Goal: Task Accomplishment & Management: Complete application form

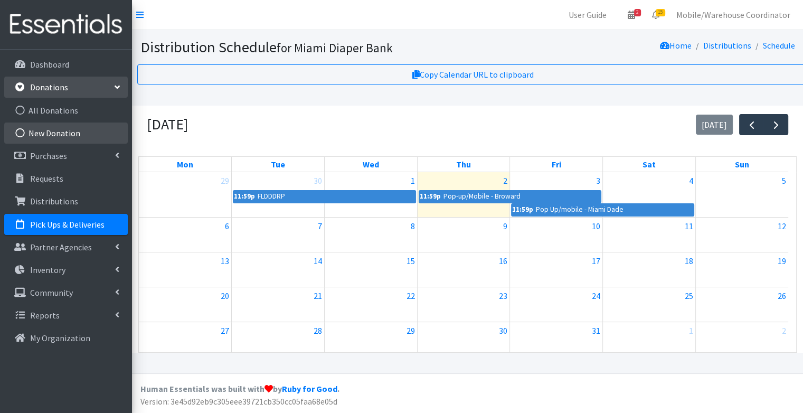
click at [41, 132] on link "New Donation" at bounding box center [66, 132] width 124 height 21
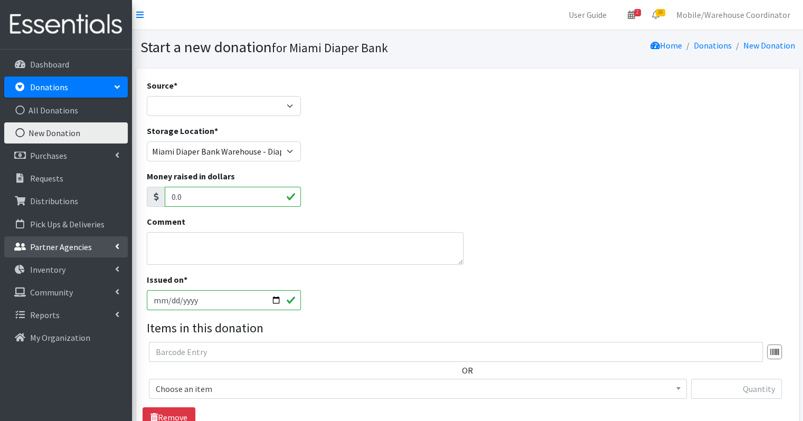
click at [4, 241] on link "Partner Agencies" at bounding box center [66, 247] width 124 height 21
click at [4, 253] on link "Partner Agencies" at bounding box center [66, 247] width 124 height 21
click at [4, 251] on link "Partner Agencies" at bounding box center [66, 247] width 124 height 21
click at [270, 116] on div "Product Drive Manufacturer Donation Site Misc. Donation" at bounding box center [224, 106] width 155 height 20
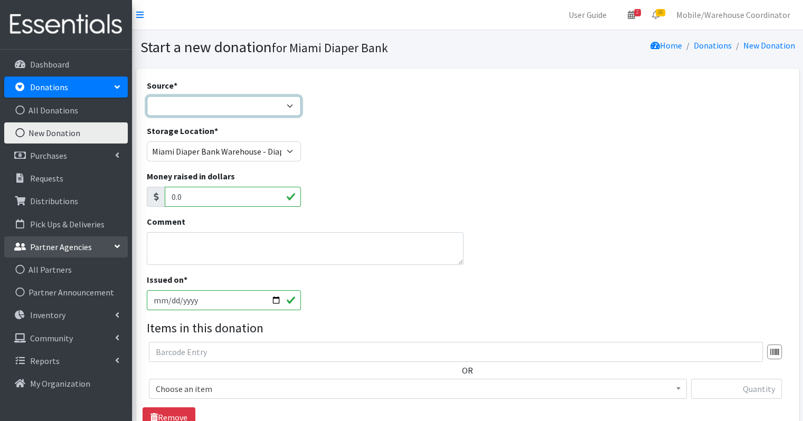
click at [266, 111] on select "Product Drive Manufacturer Donation Site Misc. Donation" at bounding box center [224, 106] width 155 height 20
click at [147, 96] on select "Product Drive Manufacturer Donation Site Misc. Donation" at bounding box center [224, 106] width 155 height 20
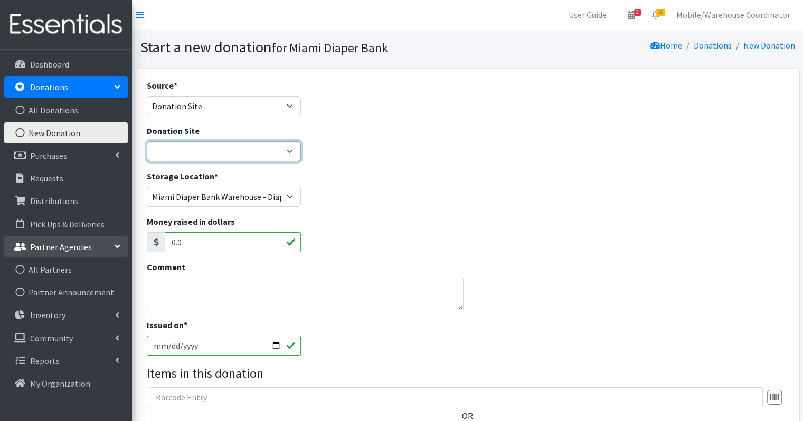
click at [207, 151] on select "Hero Box- A.C.E. Hero Box - Acreage Branch Library Hero Box-Addison Mizner Medi…" at bounding box center [224, 152] width 155 height 20
click at [240, 93] on div "Source * Product Drive Manufacturer Donation Site Misc. Donation" at bounding box center [224, 97] width 155 height 37
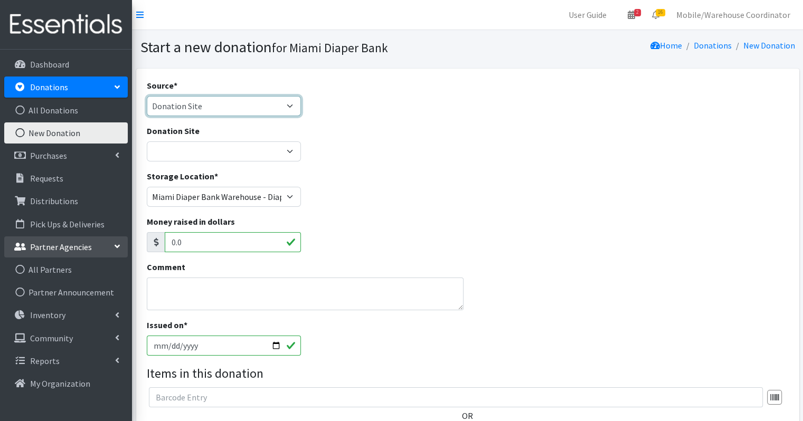
click at [223, 114] on select "Product Drive Manufacturer Donation Site Misc. Donation" at bounding box center [224, 106] width 155 height 20
click at [147, 96] on select "Product Drive Manufacturer Donation Site Misc. Donation" at bounding box center [224, 106] width 155 height 20
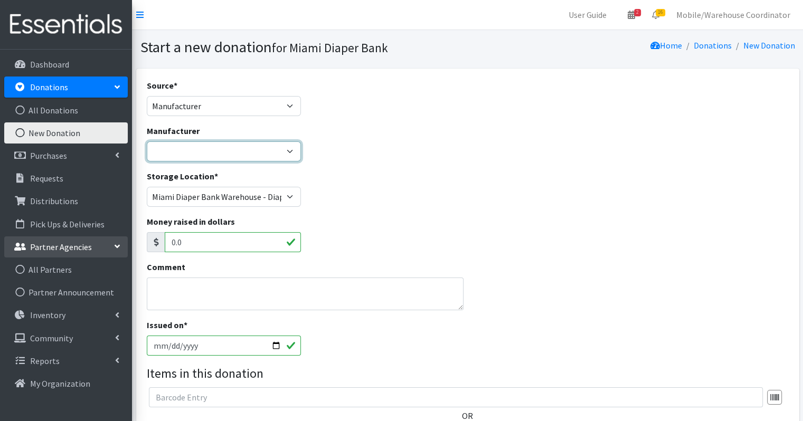
click at [200, 144] on select "Amazon Wishlist Baby2Baby Brickell Women Cottiery Dollars Day International Fri…" at bounding box center [224, 152] width 155 height 20
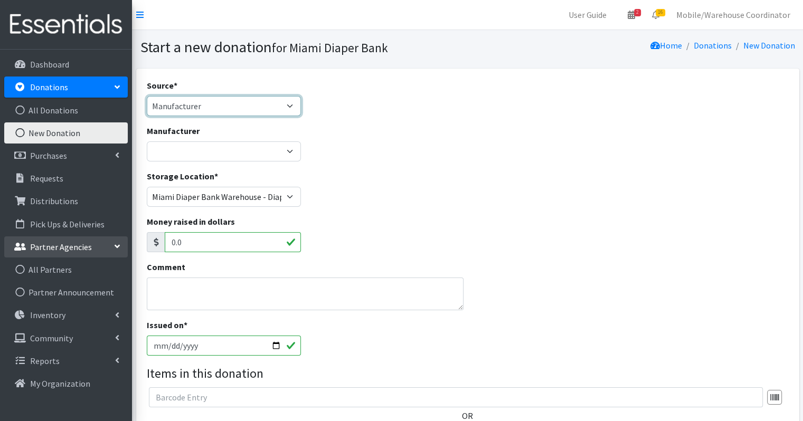
click at [200, 112] on select "Product Drive Manufacturer Donation Site Misc. Donation" at bounding box center [224, 106] width 155 height 20
click at [147, 96] on select "Product Drive Manufacturer Donation Site Misc. Donation" at bounding box center [224, 106] width 155 height 20
click at [197, 173] on label "Storage Location *" at bounding box center [182, 176] width 71 height 13
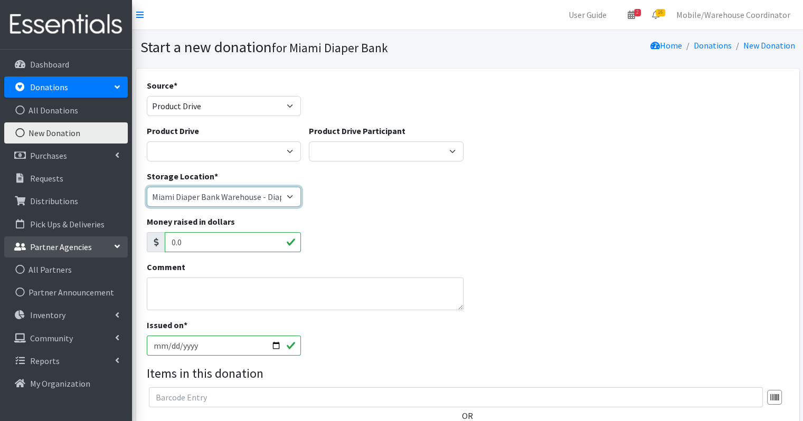
click at [197, 187] on select "Miami Diaper Bank Warehouse - Diaper Hub Partner Direct Delivery" at bounding box center [224, 197] width 155 height 20
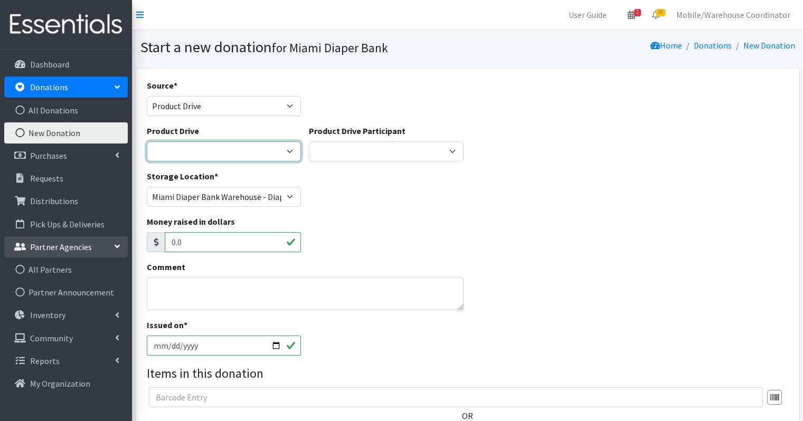
click at [196, 154] on select "100+ Women who care Alejandra MDC Nursing Drive AMAZON Amber Student Bridge Pre…" at bounding box center [224, 152] width 155 height 20
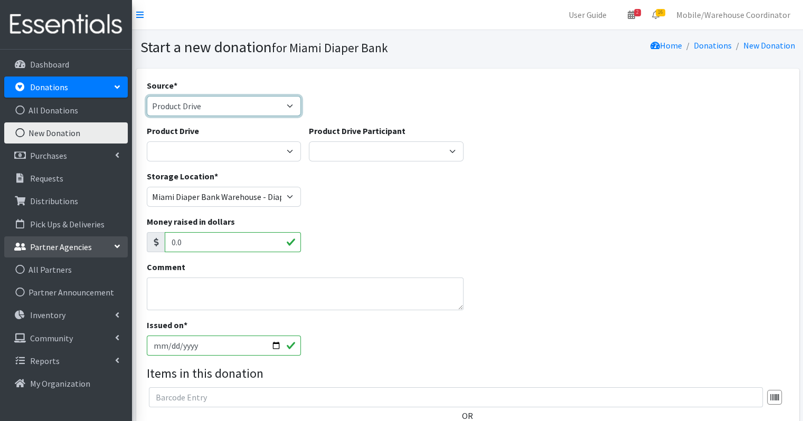
click at [238, 103] on select "Product Drive Manufacturer Donation Site Misc. Donation" at bounding box center [224, 106] width 155 height 20
select select "Misc. Donation"
click at [147, 96] on select "Product Drive Manufacturer Donation Site Misc. Donation" at bounding box center [224, 106] width 155 height 20
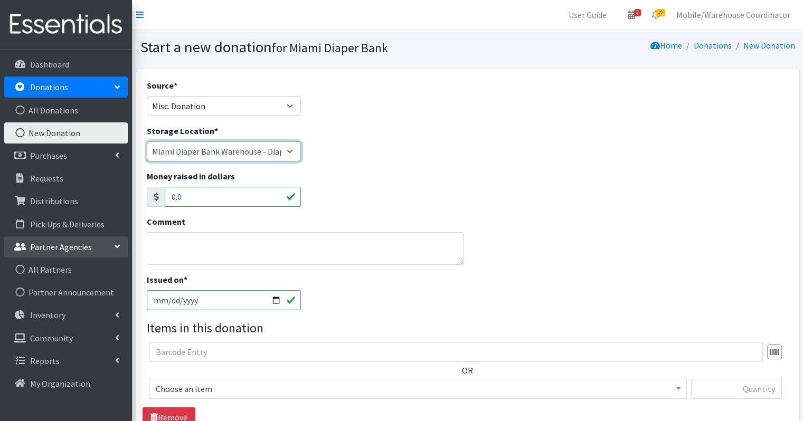
click at [202, 145] on select "Miami Diaper Bank Warehouse - Diaper Hub Partner Direct Delivery" at bounding box center [224, 152] width 155 height 20
click at [147, 142] on select "Miami Diaper Bank Warehouse - Diaper Hub Partner Direct Delivery" at bounding box center [224, 152] width 155 height 20
click at [202, 153] on select "Miami Diaper Bank Warehouse - Diaper Hub Partner Direct Delivery" at bounding box center [224, 152] width 155 height 20
select select "274"
click at [147, 142] on select "Miami Diaper Bank Warehouse - Diaper Hub Partner Direct Delivery" at bounding box center [224, 152] width 155 height 20
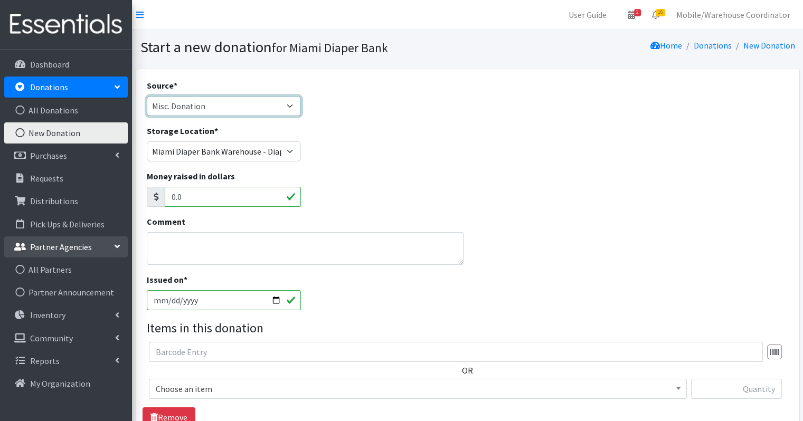
click at [209, 110] on select "Product Drive Manufacturer Donation Site Misc. Donation" at bounding box center [224, 106] width 155 height 20
click at [147, 96] on select "Product Drive Manufacturer Donation Site Misc. Donation" at bounding box center [224, 106] width 155 height 20
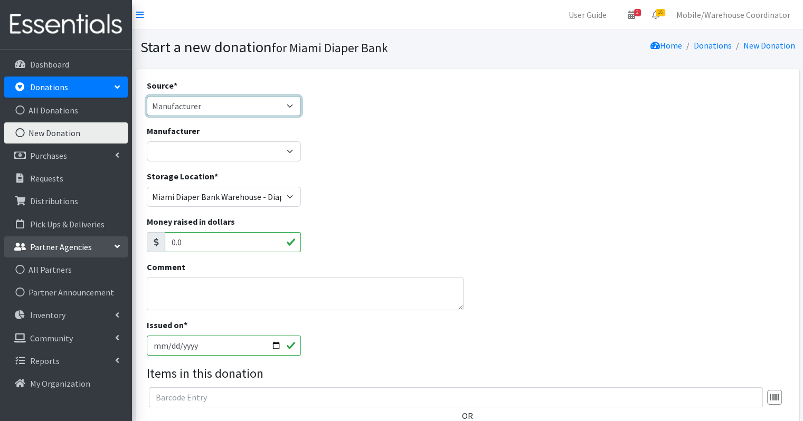
click at [203, 108] on select "Product Drive Manufacturer Donation Site Misc. Donation" at bounding box center [224, 106] width 155 height 20
click at [147, 96] on select "Product Drive Manufacturer Donation Site Misc. Donation" at bounding box center [224, 106] width 155 height 20
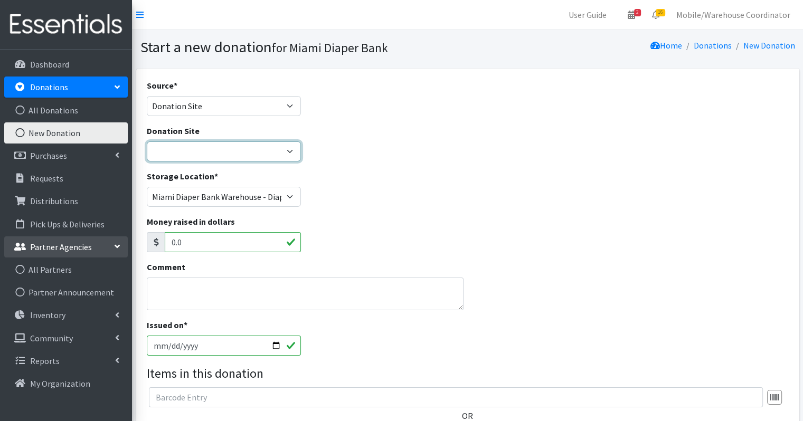
click at [190, 149] on select "Hero Box- A.C.E. Hero Box - Acreage Branch Library Hero Box-Addison Mizner Medi…" at bounding box center [224, 152] width 155 height 20
click at [207, 119] on div "Source * Product Drive Manufacturer Donation Site Misc. Donation" at bounding box center [224, 101] width 163 height 45
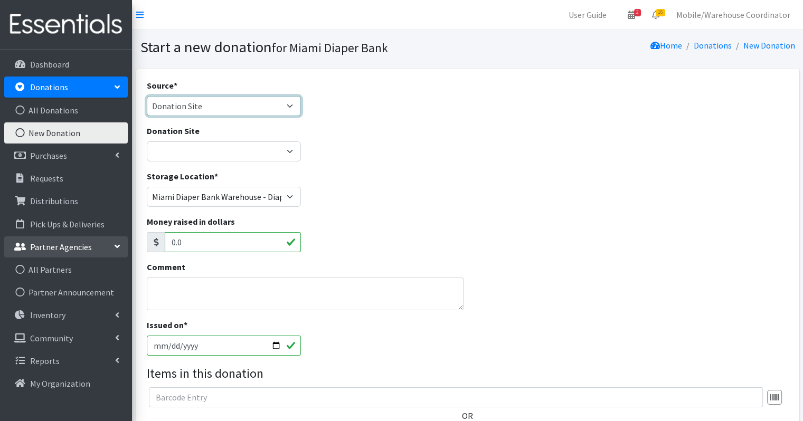
click at [208, 112] on select "Product Drive Manufacturer Donation Site Misc. Donation" at bounding box center [224, 106] width 155 height 20
select select "Product Drive"
click at [147, 96] on select "Product Drive Manufacturer Donation Site Misc. Donation" at bounding box center [224, 106] width 155 height 20
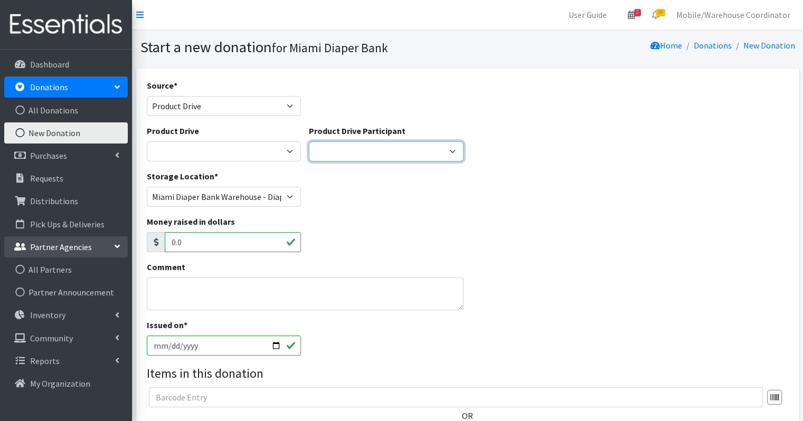
click at [328, 152] on select "Gaia AMAZON Carlton Fields Amber Student Miami Dade College Hialeah Campus Gaia…" at bounding box center [386, 152] width 155 height 20
select select "1701"
click at [309, 142] on select "Gaia AMAZON Carlton Fields Amber Student Miami Dade College Hialeah Campus Gaia…" at bounding box center [386, 152] width 155 height 20
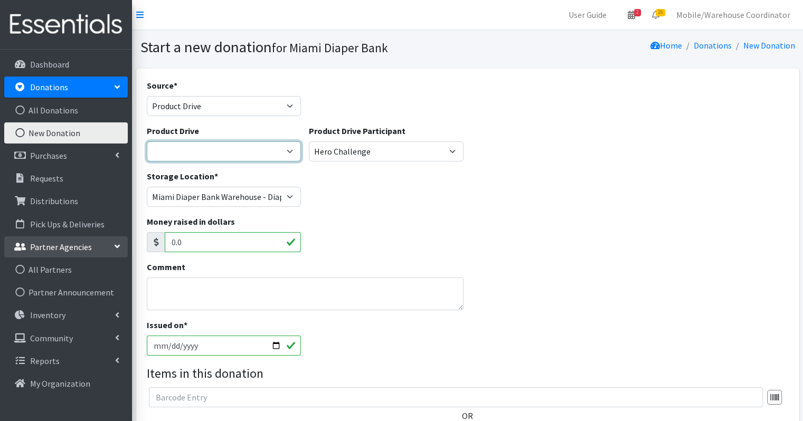
click at [257, 146] on select "100+ Women who care Alejandra MDC Nursing Drive AMAZON Amber Student Bridge Pre…" at bounding box center [224, 152] width 155 height 20
click at [394, 250] on div "Money raised in dollars 0.0" at bounding box center [468, 237] width 650 height 45
click at [458, 229] on div "Money raised in dollars 0.0" at bounding box center [468, 237] width 650 height 45
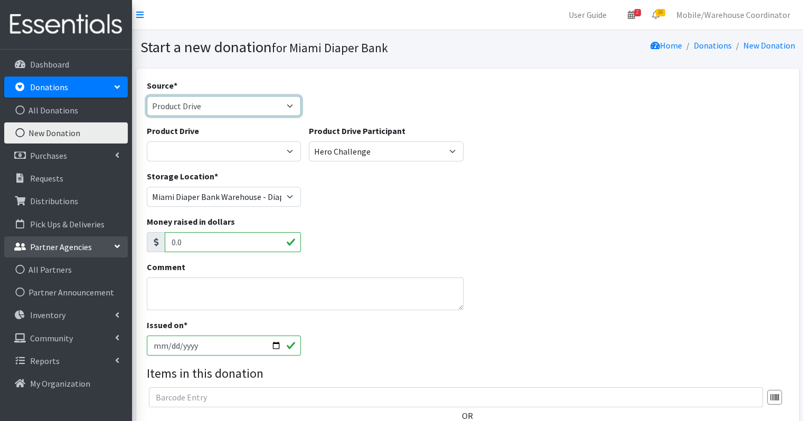
click at [239, 100] on select "Product Drive Manufacturer Donation Site Misc. Donation" at bounding box center [224, 106] width 155 height 20
click at [147, 96] on select "Product Drive Manufacturer Donation Site Misc. Donation" at bounding box center [224, 106] width 155 height 20
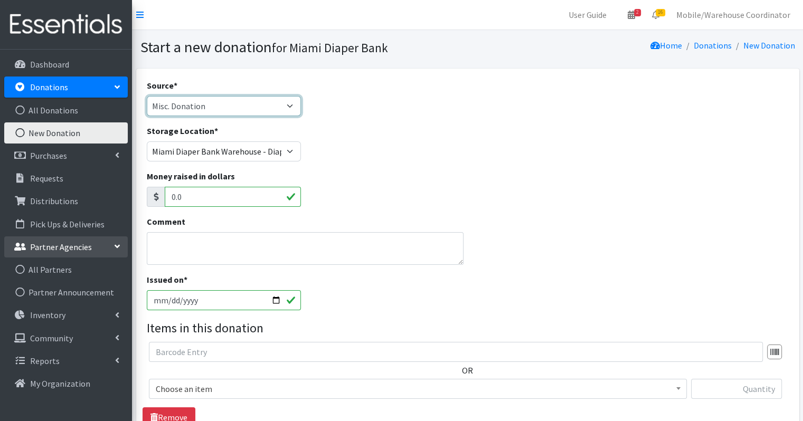
click at [195, 111] on select "Product Drive Manufacturer Donation Site Misc. Donation" at bounding box center [224, 106] width 155 height 20
click at [147, 96] on select "Product Drive Manufacturer Donation Site Misc. Donation" at bounding box center [224, 106] width 155 height 20
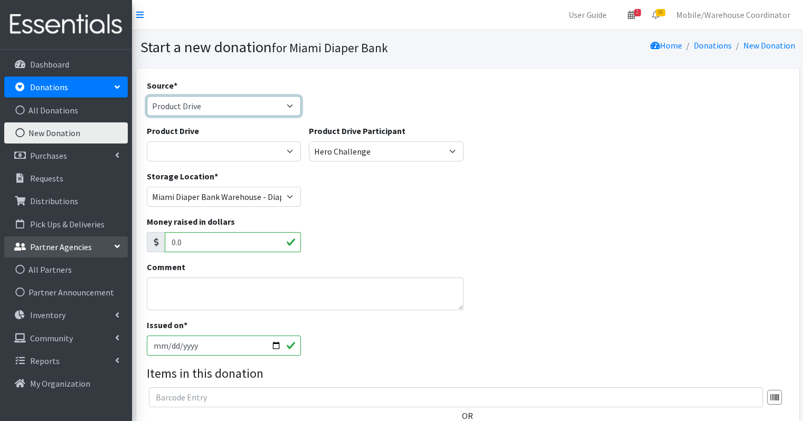
click at [192, 110] on select "Product Drive Manufacturer Donation Site Misc. Donation" at bounding box center [224, 106] width 155 height 20
select select "Donation Site"
click at [147, 96] on select "Product Drive Manufacturer Donation Site Misc. Donation" at bounding box center [224, 106] width 155 height 20
drag, startPoint x: 192, startPoint y: 102, endPoint x: 192, endPoint y: 114, distance: 12.1
click at [192, 102] on select "Product Drive Manufacturer Donation Site Misc. Donation" at bounding box center [224, 106] width 155 height 20
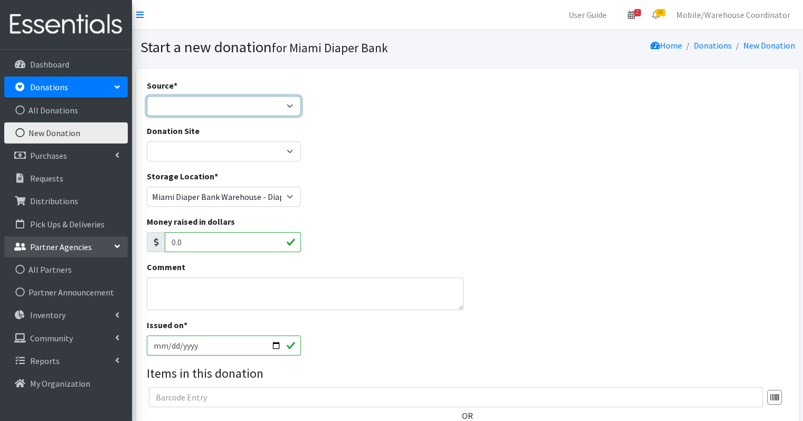
click at [147, 96] on select "Product Drive Manufacturer Donation Site Misc. Donation" at bounding box center [224, 106] width 155 height 20
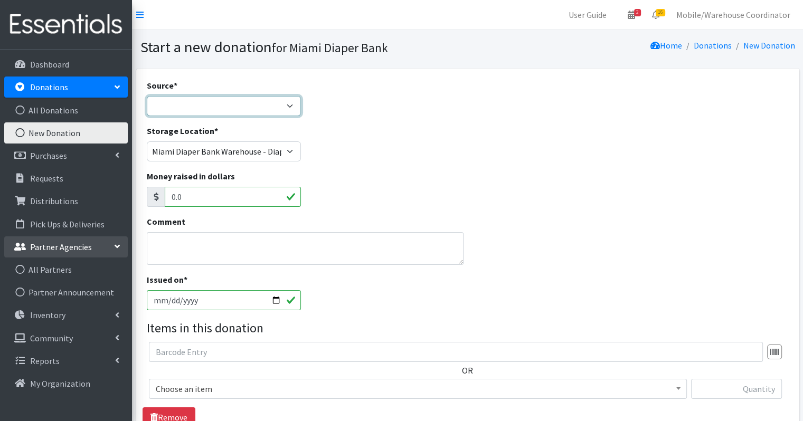
drag, startPoint x: 188, startPoint y: 105, endPoint x: 188, endPoint y: 110, distance: 5.8
click at [188, 105] on select "Product Drive Manufacturer Donation Site Misc. Donation" at bounding box center [224, 106] width 155 height 20
select select "Product Drive"
click at [147, 96] on select "Product Drive Manufacturer Donation Site Misc. Donation" at bounding box center [224, 106] width 155 height 20
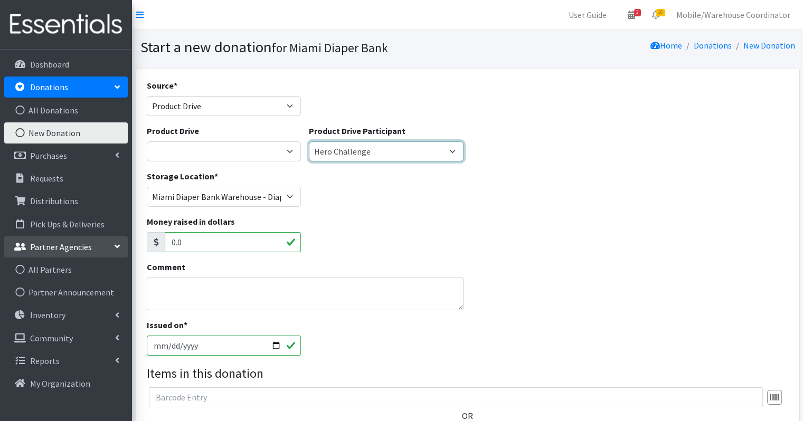
click at [357, 154] on select "Gaia AMAZON Carlton Fields Amber Student Miami Dade College Hialeah Campus Gaia…" at bounding box center [386, 152] width 155 height 20
click at [309, 142] on select "Gaia AMAZON Carlton Fields Amber Student Miami Dade College Hialeah Campus Gaia…" at bounding box center [386, 152] width 155 height 20
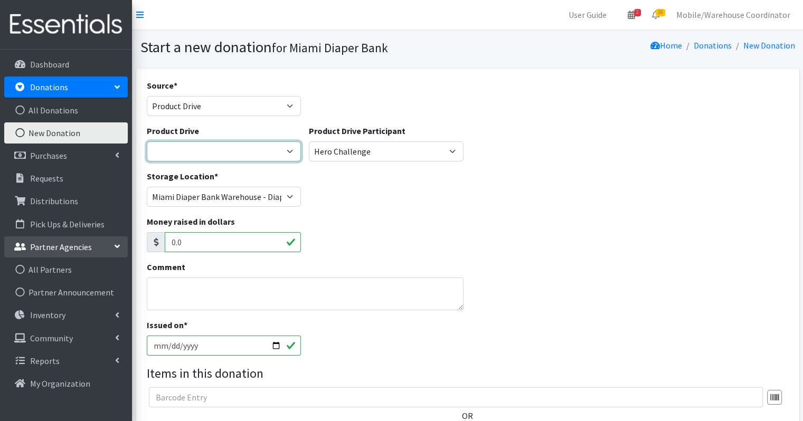
click at [202, 148] on select "100+ Women who care Alejandra MDC Nursing Drive AMAZON Amber Student Bridge Pre…" at bounding box center [224, 152] width 155 height 20
drag, startPoint x: 430, startPoint y: 208, endPoint x: 430, endPoint y: 215, distance: 7.4
click at [430, 208] on div "Storage Location * Miami Diaper Bank Warehouse - Diaper Hub Partner Direct Deli…" at bounding box center [468, 192] width 650 height 45
click at [247, 144] on select "100+ Women who care Alejandra MDC Nursing Drive AMAZON Amber Student Bridge Pre…" at bounding box center [224, 152] width 155 height 20
select select "1476"
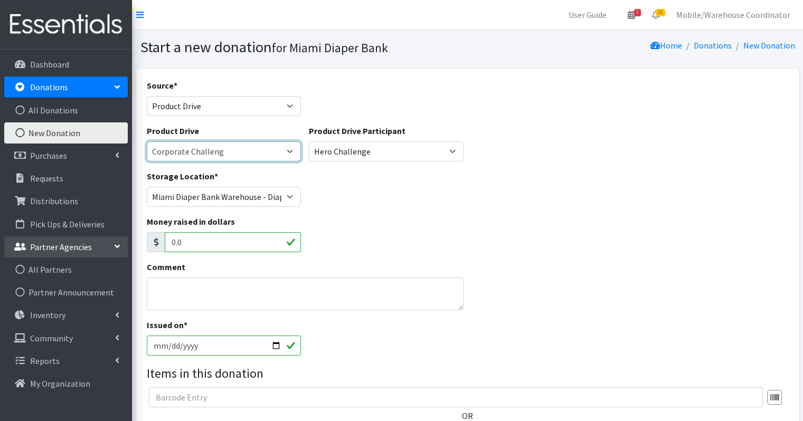
click at [147, 142] on select "100+ Women who care Alejandra MDC Nursing Drive AMAZON Amber Student Bridge Pre…" at bounding box center [224, 152] width 155 height 20
click at [207, 155] on select "100+ Women who care Alejandra MDC Nursing Drive AMAZON Amber Student Bridge Pre…" at bounding box center [224, 152] width 155 height 20
click at [215, 151] on select "100+ Women who care Alejandra MDC Nursing Drive AMAZON Amber Student Bridge Pre…" at bounding box center [224, 152] width 155 height 20
click at [259, 154] on select "100+ Women who care Alejandra MDC Nursing Drive AMAZON Amber Student Bridge Pre…" at bounding box center [224, 152] width 155 height 20
click at [147, 142] on select "100+ Women who care Alejandra MDC Nursing Drive AMAZON Amber Student Bridge Pre…" at bounding box center [224, 152] width 155 height 20
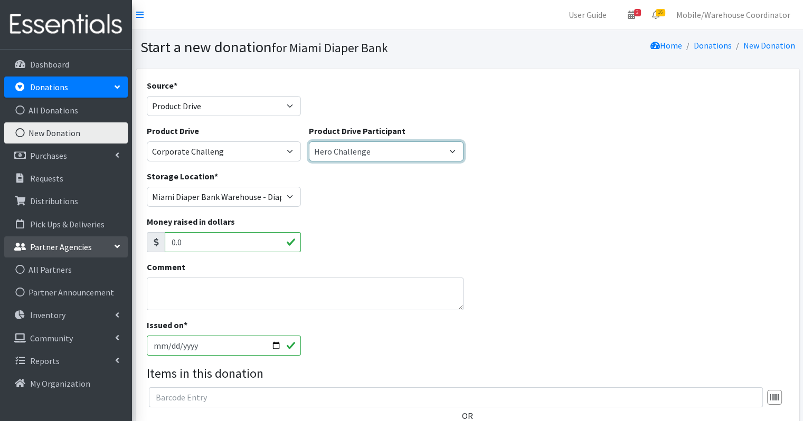
click at [359, 142] on select "Gaia AMAZON Carlton Fields Amber Student Miami Dade College Hialeah Campus Gaia…" at bounding box center [386, 152] width 155 height 20
click at [309, 142] on select "Gaia AMAZON Carlton Fields Amber Student Miami Dade College Hialeah Campus Gaia…" at bounding box center [386, 152] width 155 height 20
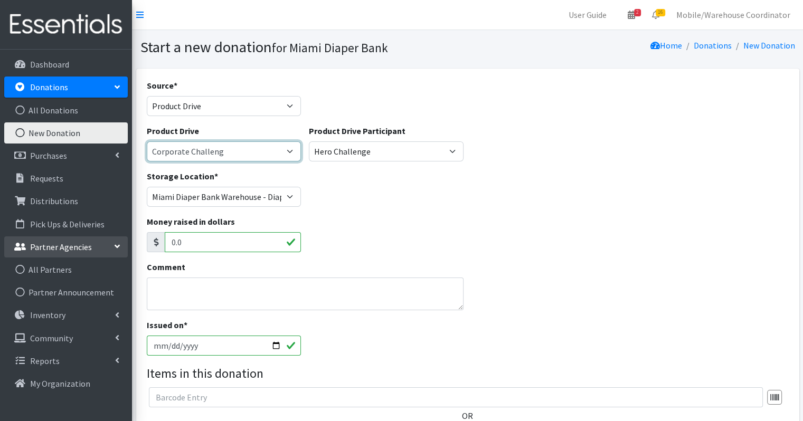
click at [235, 151] on select "100+ Women who care Alejandra MDC Nursing Drive AMAZON Amber Student Bridge Pre…" at bounding box center [224, 152] width 155 height 20
click at [147, 142] on select "100+ Women who care Alejandra MDC Nursing Drive AMAZON Amber Student Bridge Pre…" at bounding box center [224, 152] width 155 height 20
click at [364, 213] on div "Storage Location * Miami Diaper Bank Warehouse - Diaper Hub Partner Direct Deli…" at bounding box center [468, 192] width 650 height 45
click at [659, 16] on icon at bounding box center [655, 15] width 7 height 8
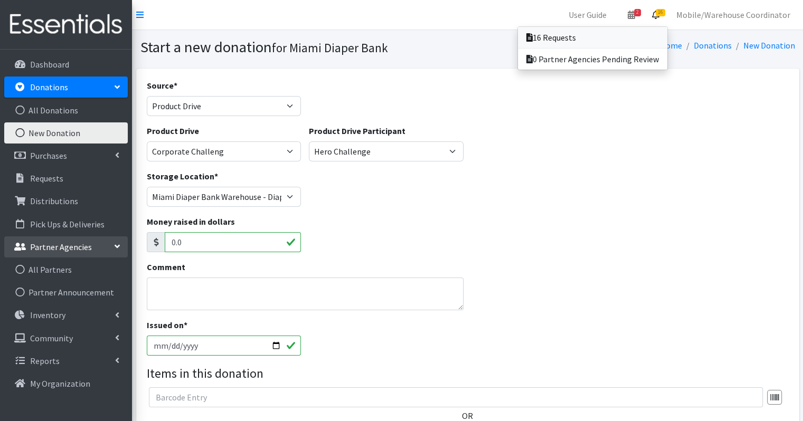
click at [623, 43] on link "16 Requests" at bounding box center [592, 37] width 149 height 21
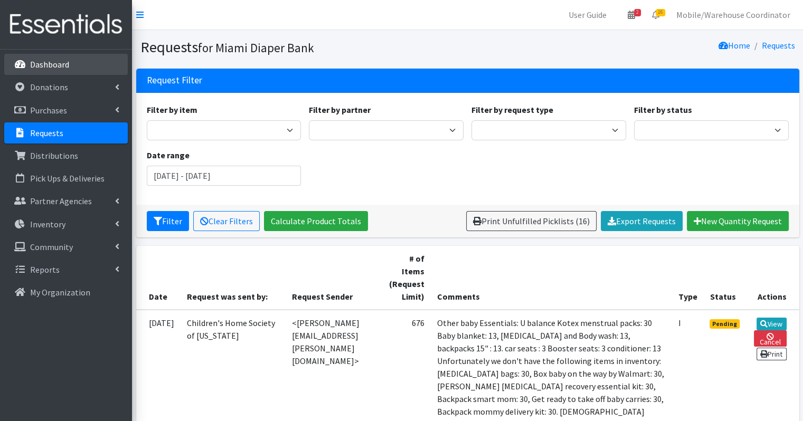
click at [65, 66] on p "Dashboard" at bounding box center [49, 64] width 39 height 11
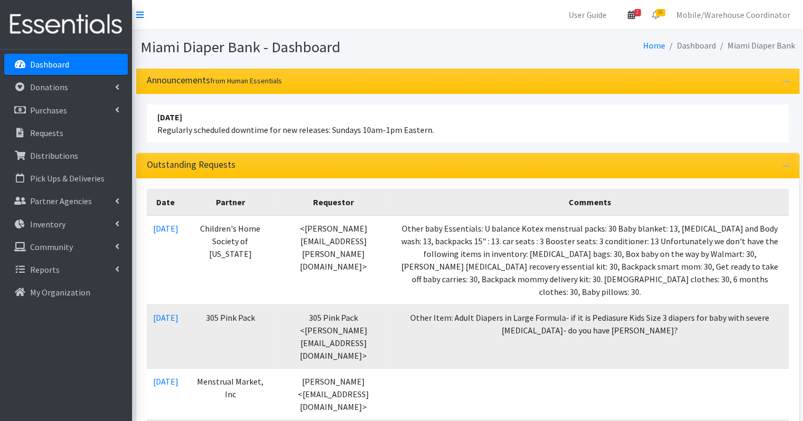
click at [644, 22] on link "2" at bounding box center [631, 14] width 24 height 21
click at [579, 32] on link "2 Pick-ups remaining this week" at bounding box center [569, 37] width 147 height 21
click at [641, 10] on span "2" at bounding box center [637, 12] width 7 height 7
click at [549, 62] on link "View Calendar" at bounding box center [569, 59] width 147 height 20
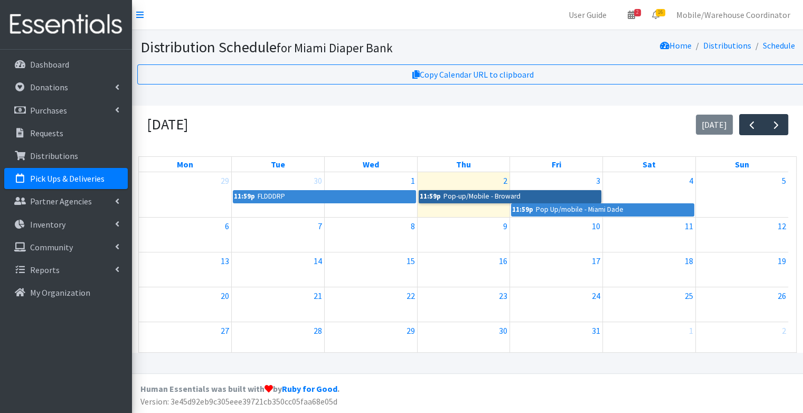
click at [456, 193] on link "11:59p Pop-up/Mobile - Broward" at bounding box center [510, 196] width 183 height 13
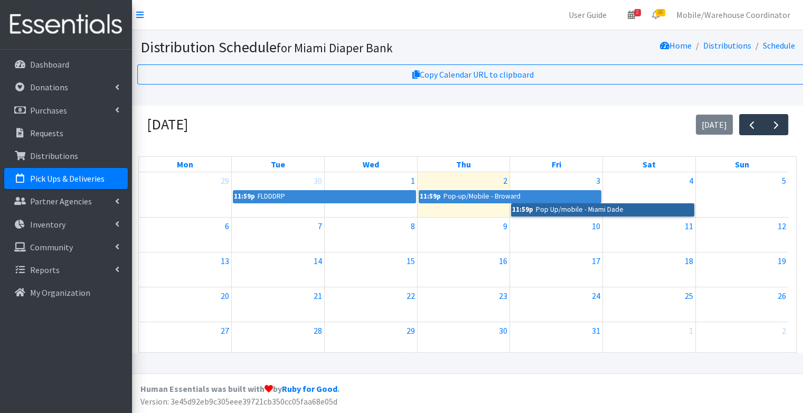
click at [541, 212] on link "11:59p Pop Up/mobile - Miami Dade" at bounding box center [602, 209] width 183 height 13
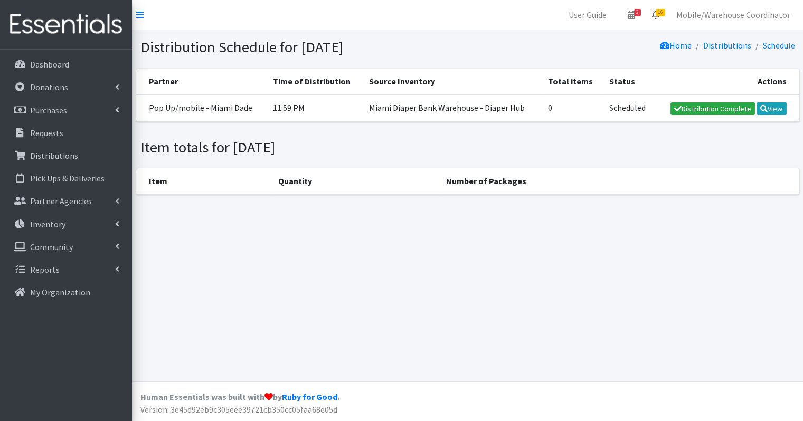
click at [663, 11] on span "16" at bounding box center [661, 12] width 10 height 7
click at [628, 39] on link "16 Requests" at bounding box center [592, 37] width 149 height 21
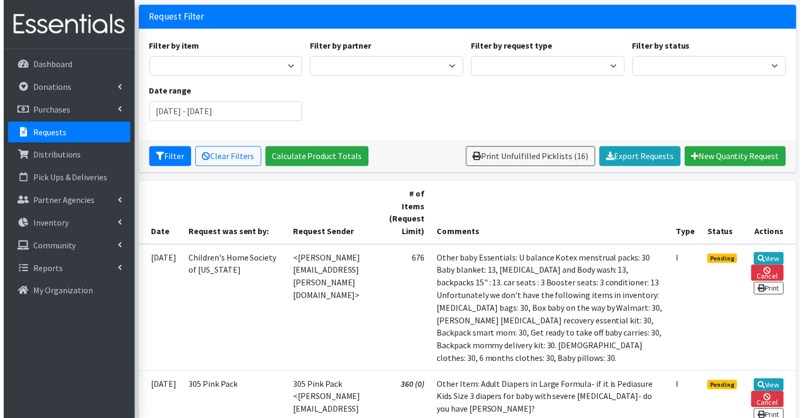
scroll to position [106, 0]
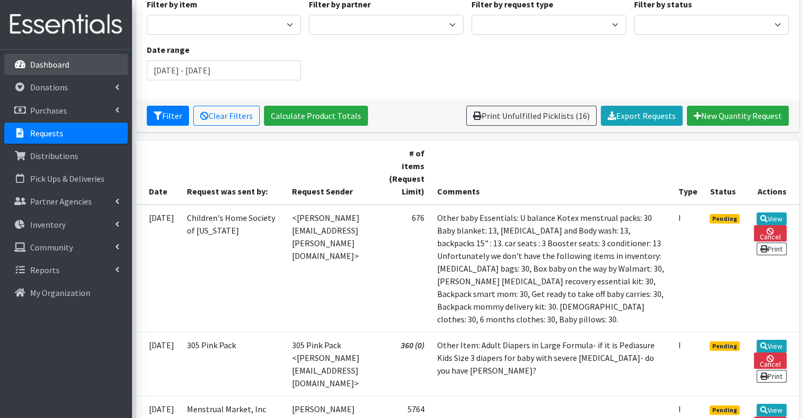
click at [70, 68] on link "Dashboard" at bounding box center [66, 64] width 124 height 21
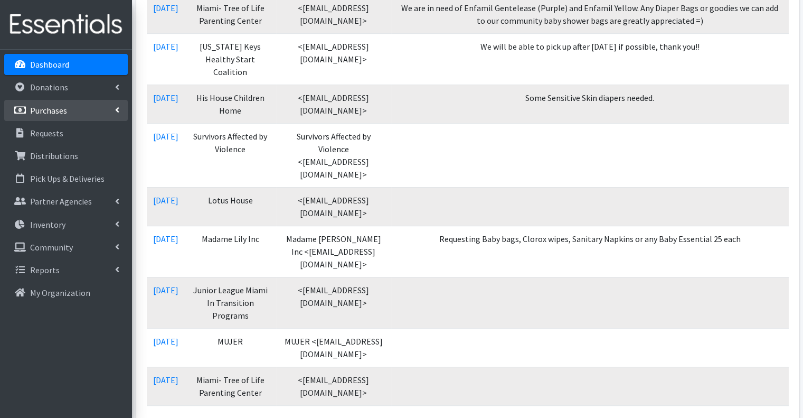
scroll to position [686, 0]
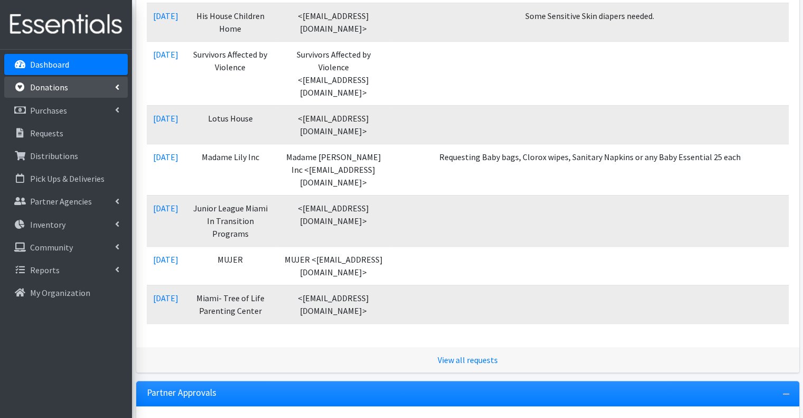
click at [58, 82] on p "Donations" at bounding box center [49, 87] width 38 height 11
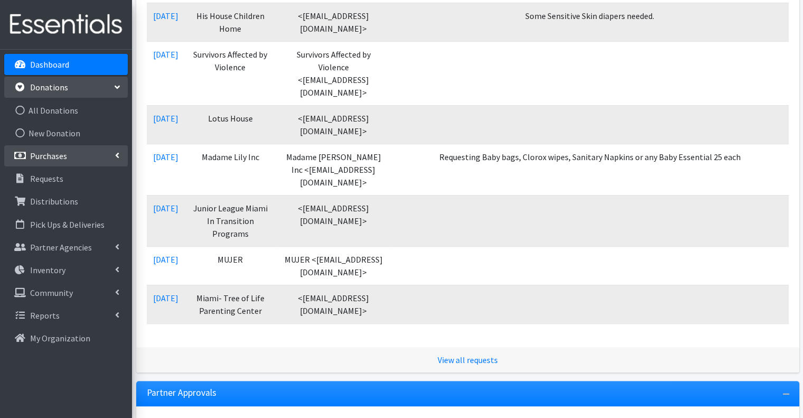
click at [99, 149] on link "Purchases" at bounding box center [66, 155] width 124 height 21
click at [120, 90] on link "Donations" at bounding box center [66, 87] width 124 height 21
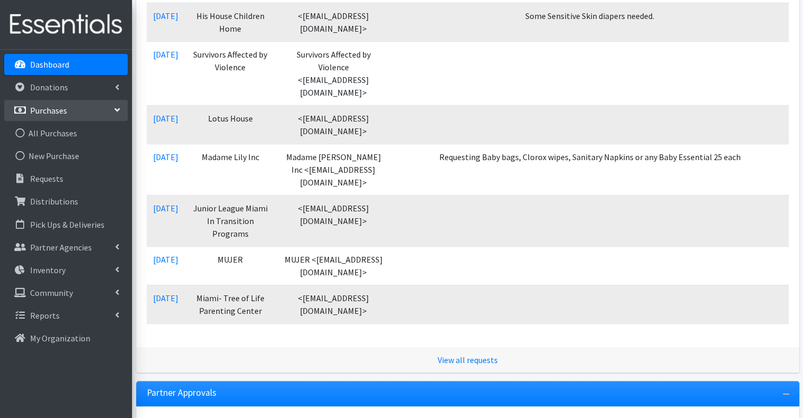
click at [110, 118] on link "Purchases" at bounding box center [66, 110] width 124 height 21
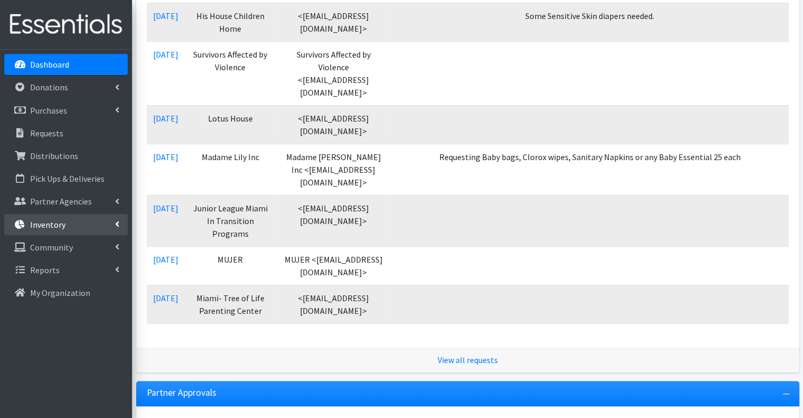
click at [73, 230] on link "Inventory" at bounding box center [66, 224] width 124 height 21
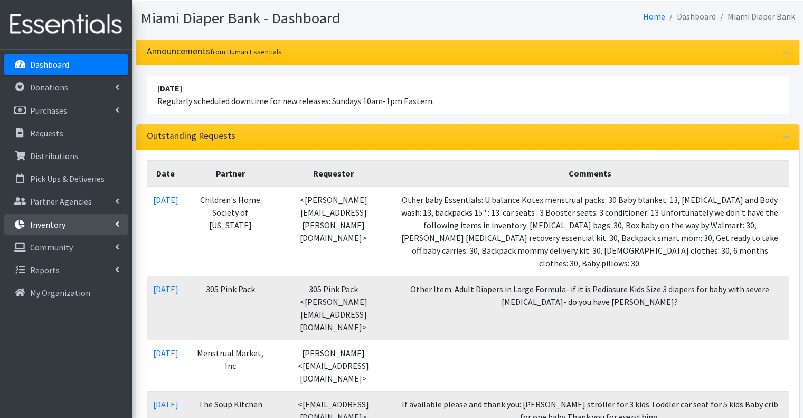
scroll to position [0, 0]
